Goal: Task Accomplishment & Management: Manage account settings

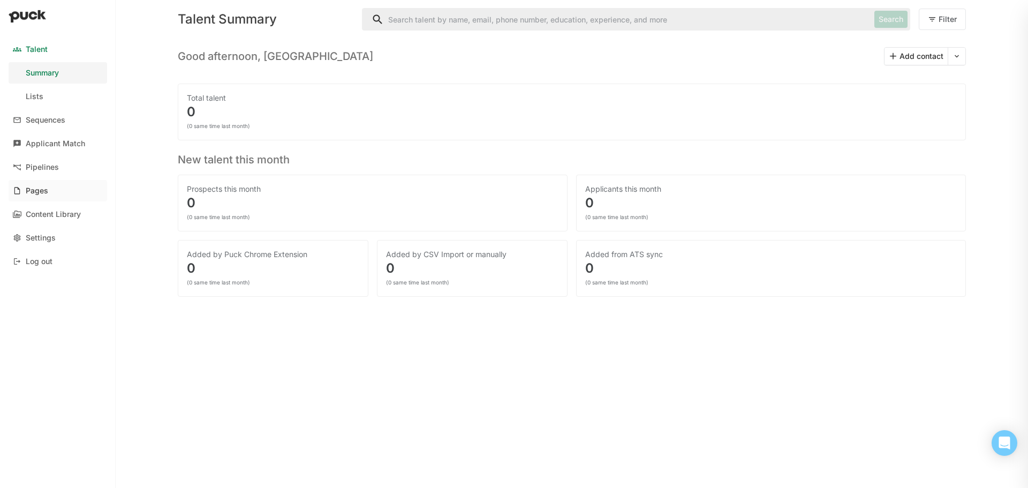
click at [39, 198] on link "Pages" at bounding box center [58, 190] width 98 height 21
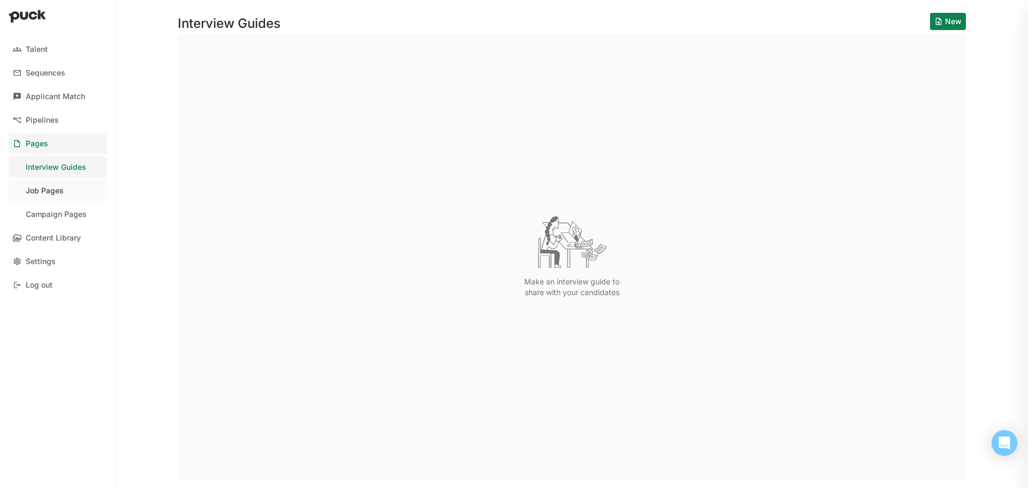
click at [57, 189] on div "Job Pages" at bounding box center [45, 190] width 38 height 9
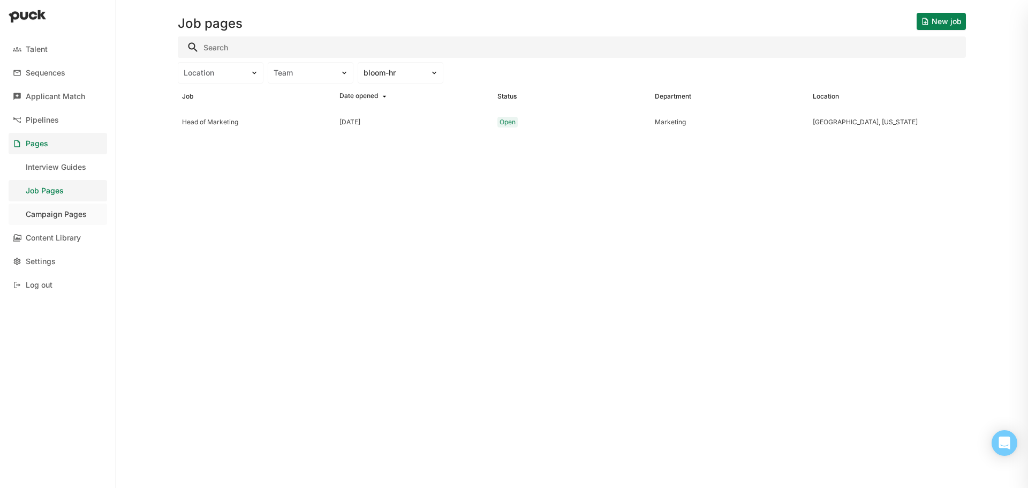
click at [70, 208] on link "Campaign Pages" at bounding box center [58, 213] width 98 height 21
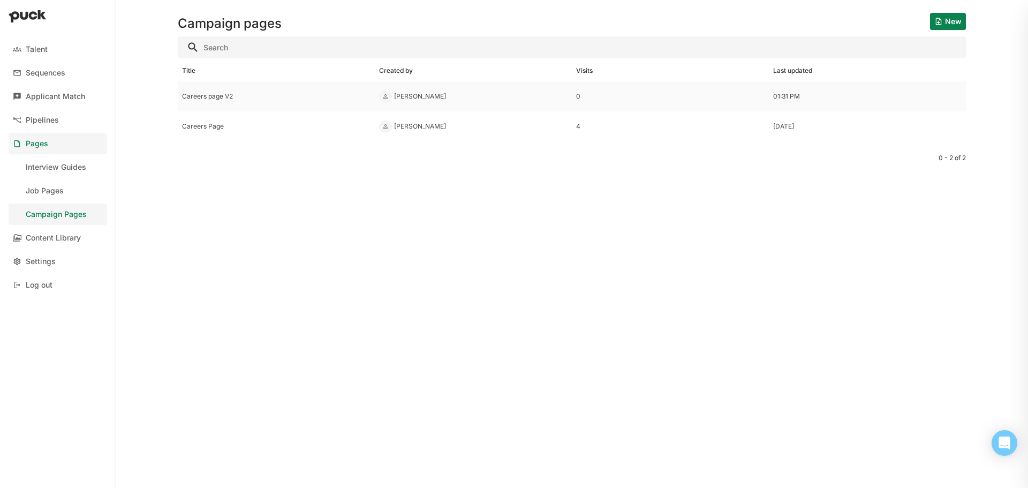
click at [197, 94] on div "Careers page V2" at bounding box center [276, 96] width 188 height 7
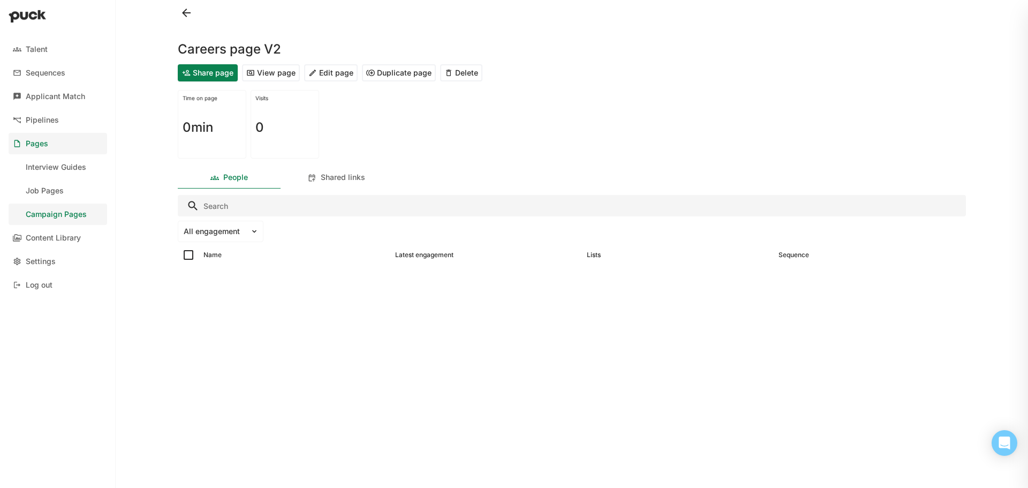
click at [335, 67] on button "Edit page" at bounding box center [331, 72] width 54 height 17
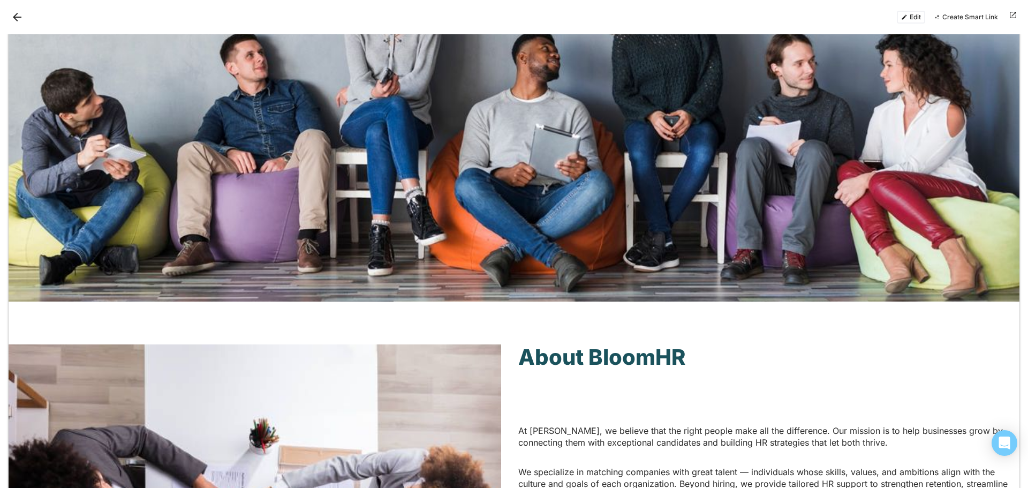
scroll to position [428, 0]
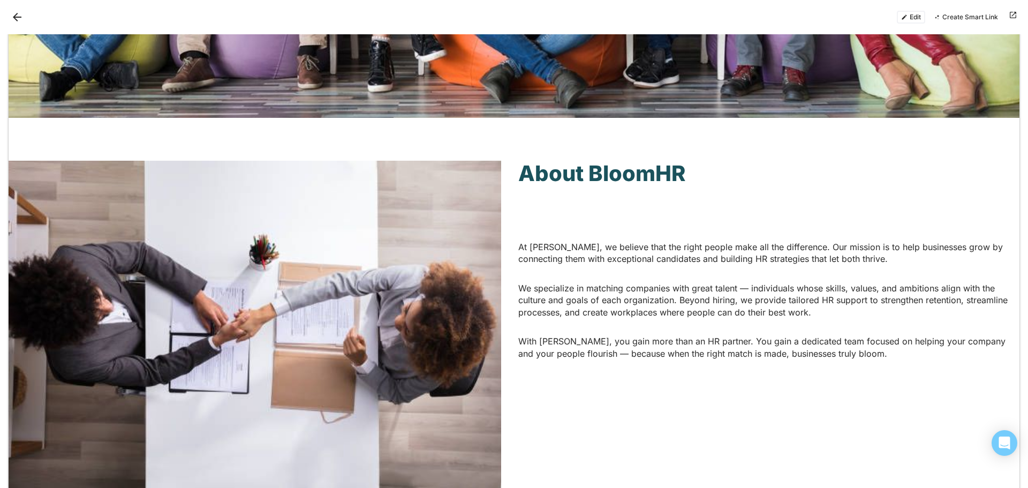
click at [609, 244] on p "At [PERSON_NAME], we believe that the right people make all the difference. Our…" at bounding box center [764, 247] width 492 height 36
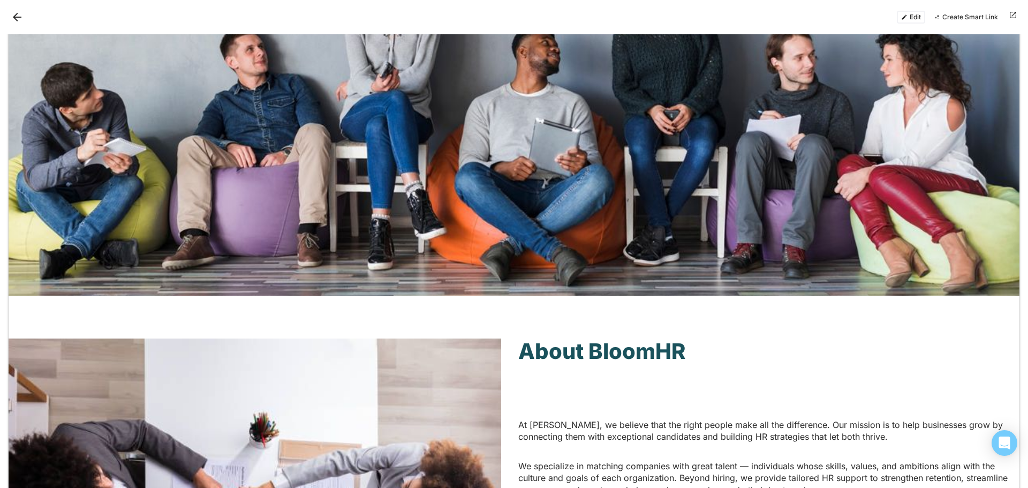
scroll to position [107, 0]
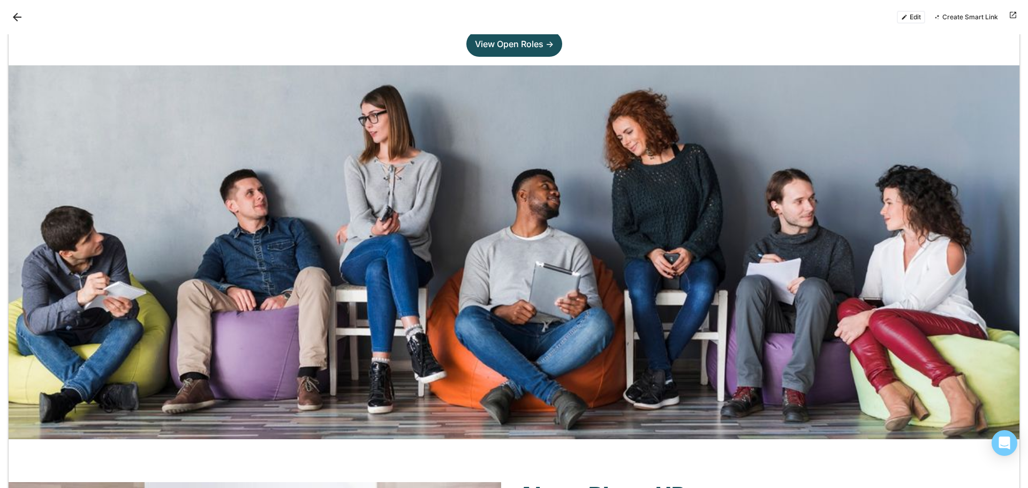
click at [24, 18] on button "Back" at bounding box center [17, 17] width 17 height 17
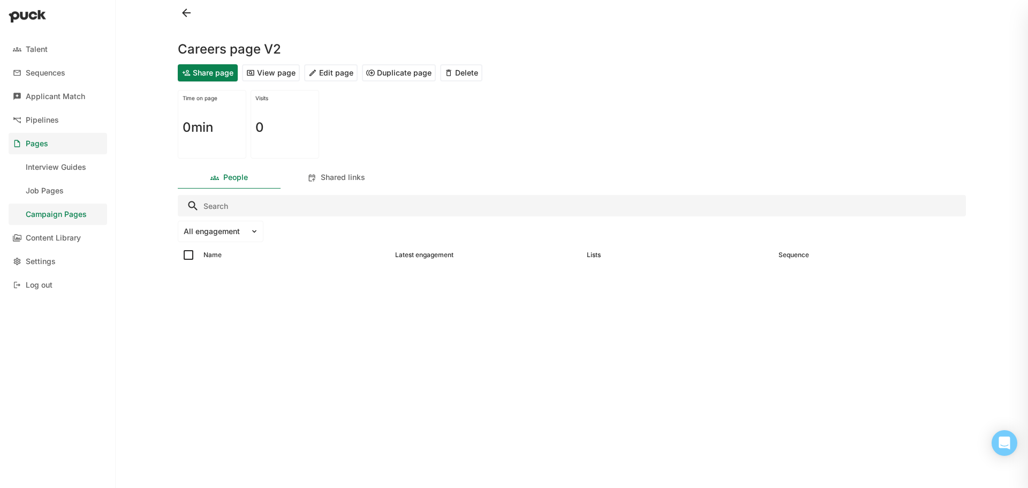
click at [188, 19] on button at bounding box center [186, 12] width 17 height 17
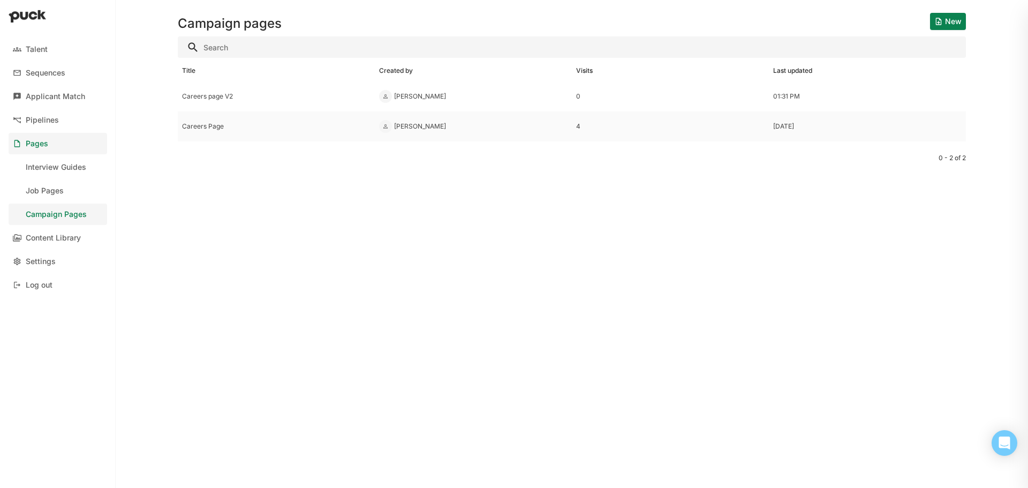
click at [218, 126] on div "Careers Page" at bounding box center [276, 126] width 188 height 7
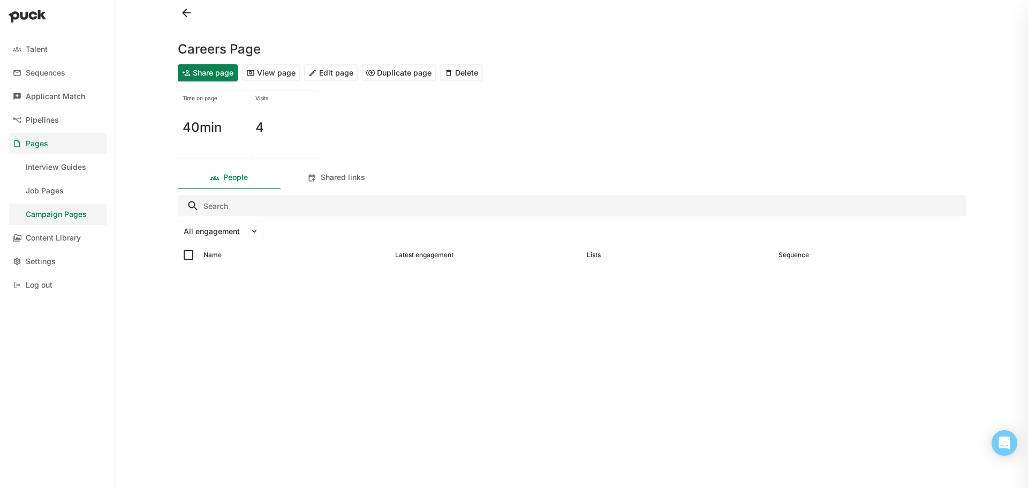
click at [329, 75] on button "Edit page" at bounding box center [331, 72] width 54 height 17
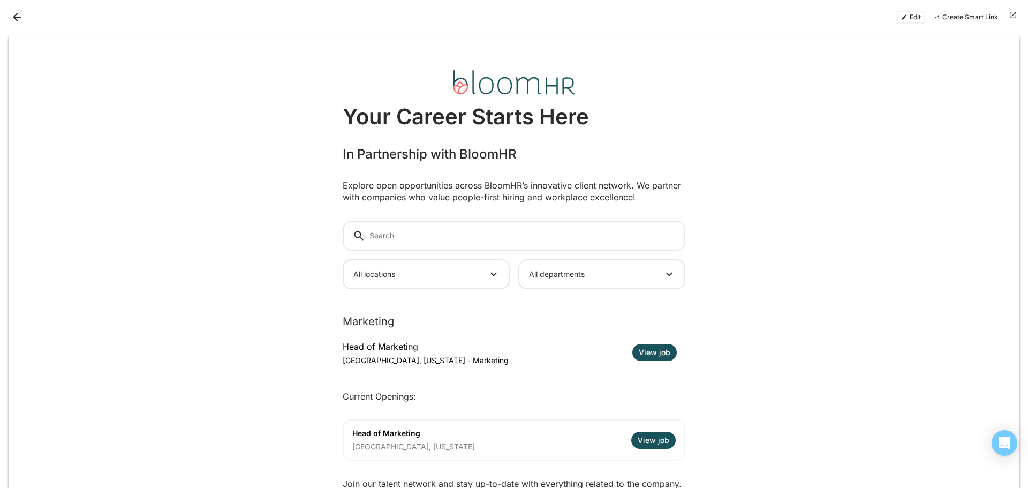
click at [923, 19] on button "Edit" at bounding box center [910, 17] width 28 height 13
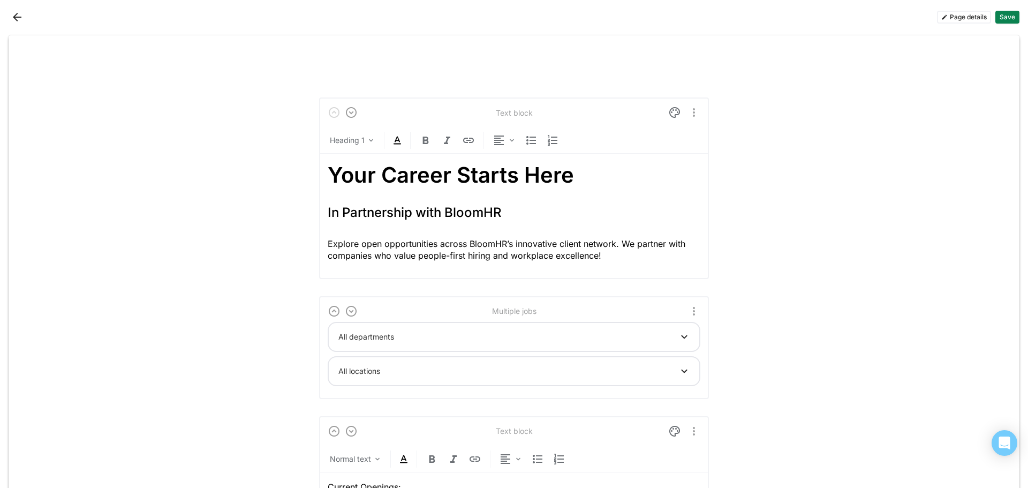
click at [20, 13] on button "Back" at bounding box center [17, 17] width 17 height 17
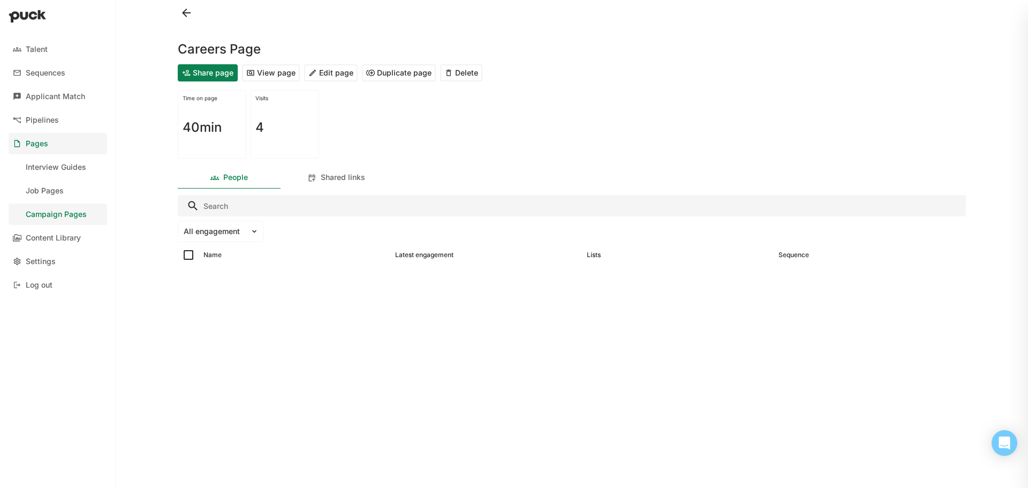
click at [262, 68] on button "View page" at bounding box center [271, 72] width 58 height 17
click at [338, 76] on button "Edit page" at bounding box center [331, 72] width 54 height 17
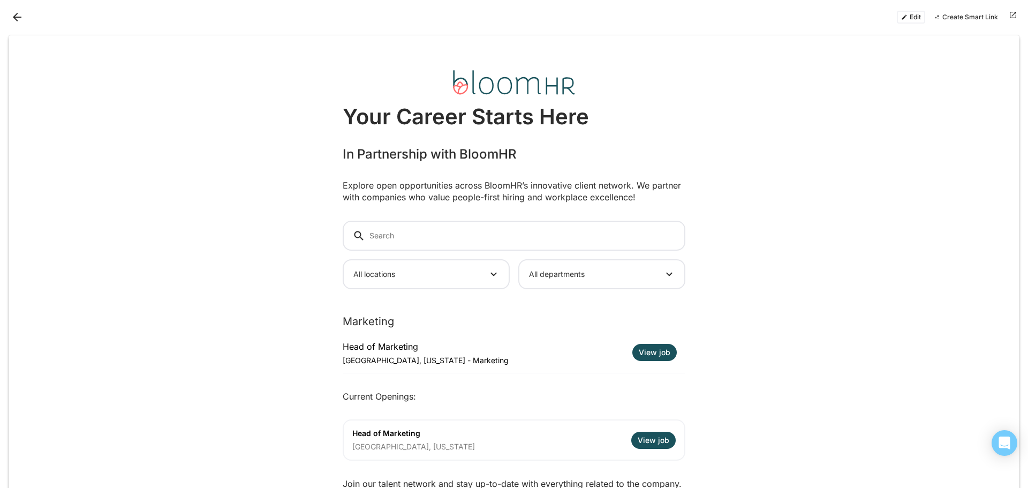
click at [909, 18] on button "Edit" at bounding box center [910, 17] width 28 height 13
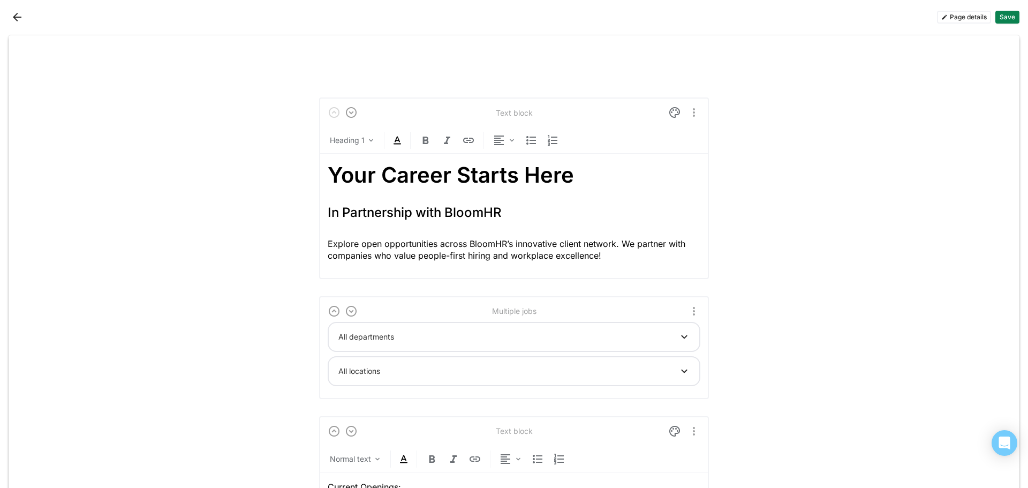
click at [449, 177] on h1 "Your Career Starts Here" at bounding box center [514, 175] width 372 height 26
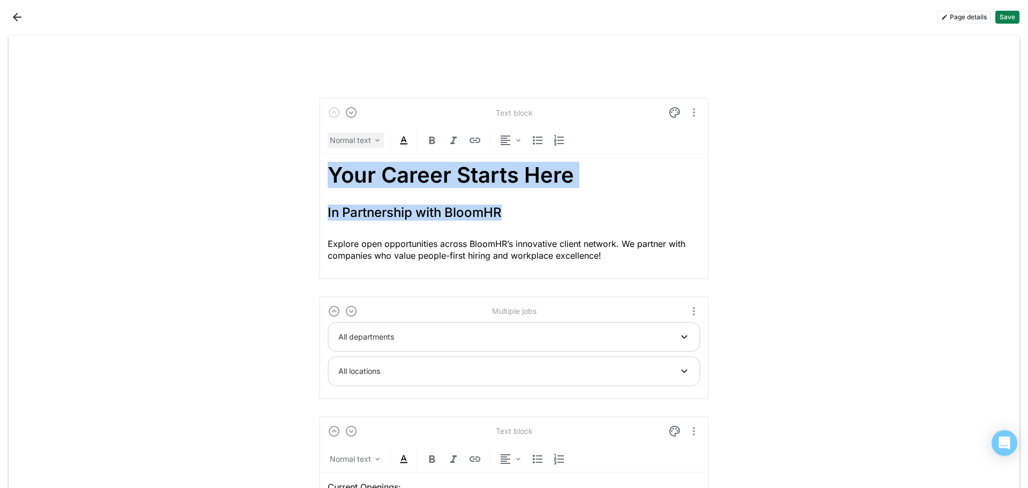
click at [374, 141] on img at bounding box center [377, 140] width 9 height 9
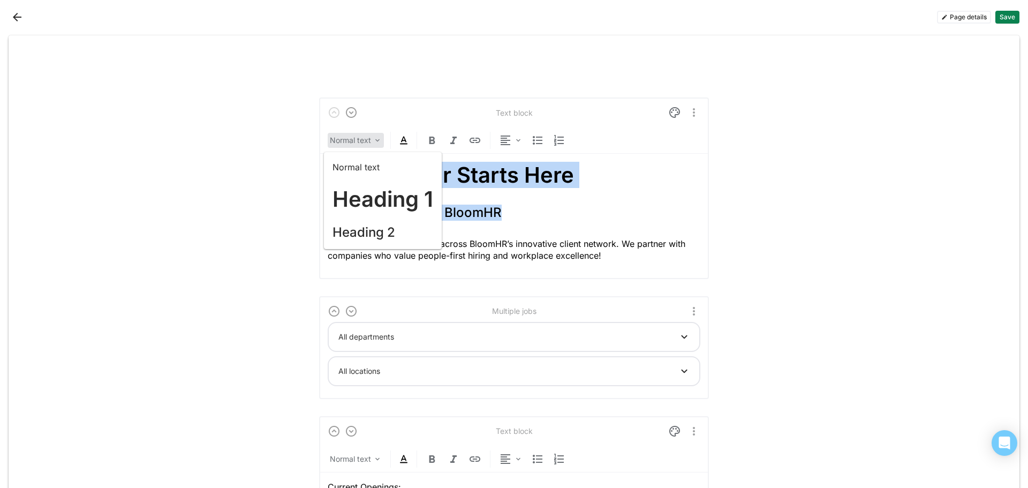
click at [612, 166] on h1 "Your Career Starts Here" at bounding box center [514, 175] width 372 height 26
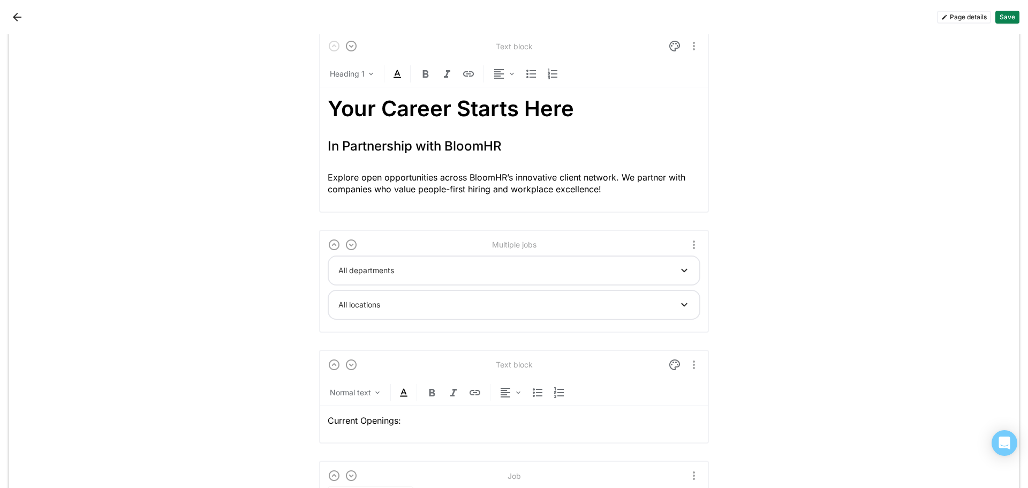
scroll to position [268, 0]
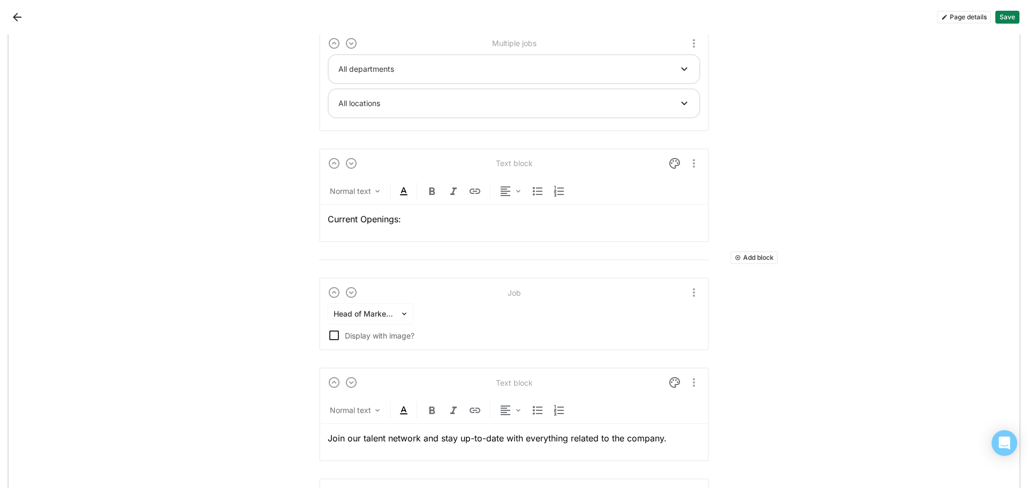
click at [390, 228] on div "Current Openings:" at bounding box center [514, 218] width 372 height 29
click at [687, 161] on img "More options" at bounding box center [693, 163] width 13 height 13
click at [915, 77] on div "Add block Text block Heading 1 Your Career Starts Here In Partnership with Bloo…" at bounding box center [514, 257] width 1010 height 979
